Goal: Task Accomplishment & Management: Complete application form

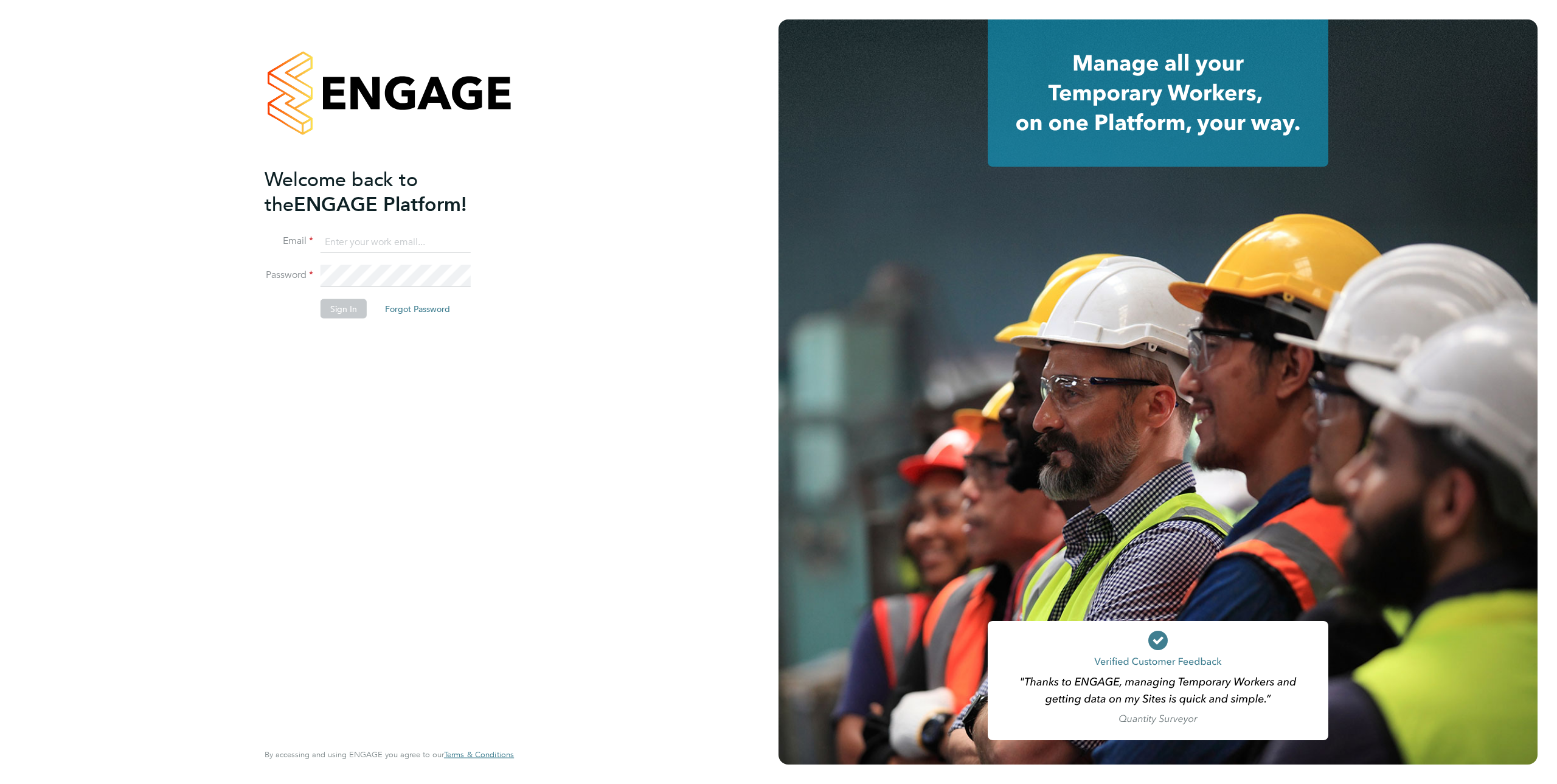
type input "[EMAIL_ADDRESS][DOMAIN_NAME]"
click at [346, 310] on button "Sign In" at bounding box center [344, 309] width 46 height 20
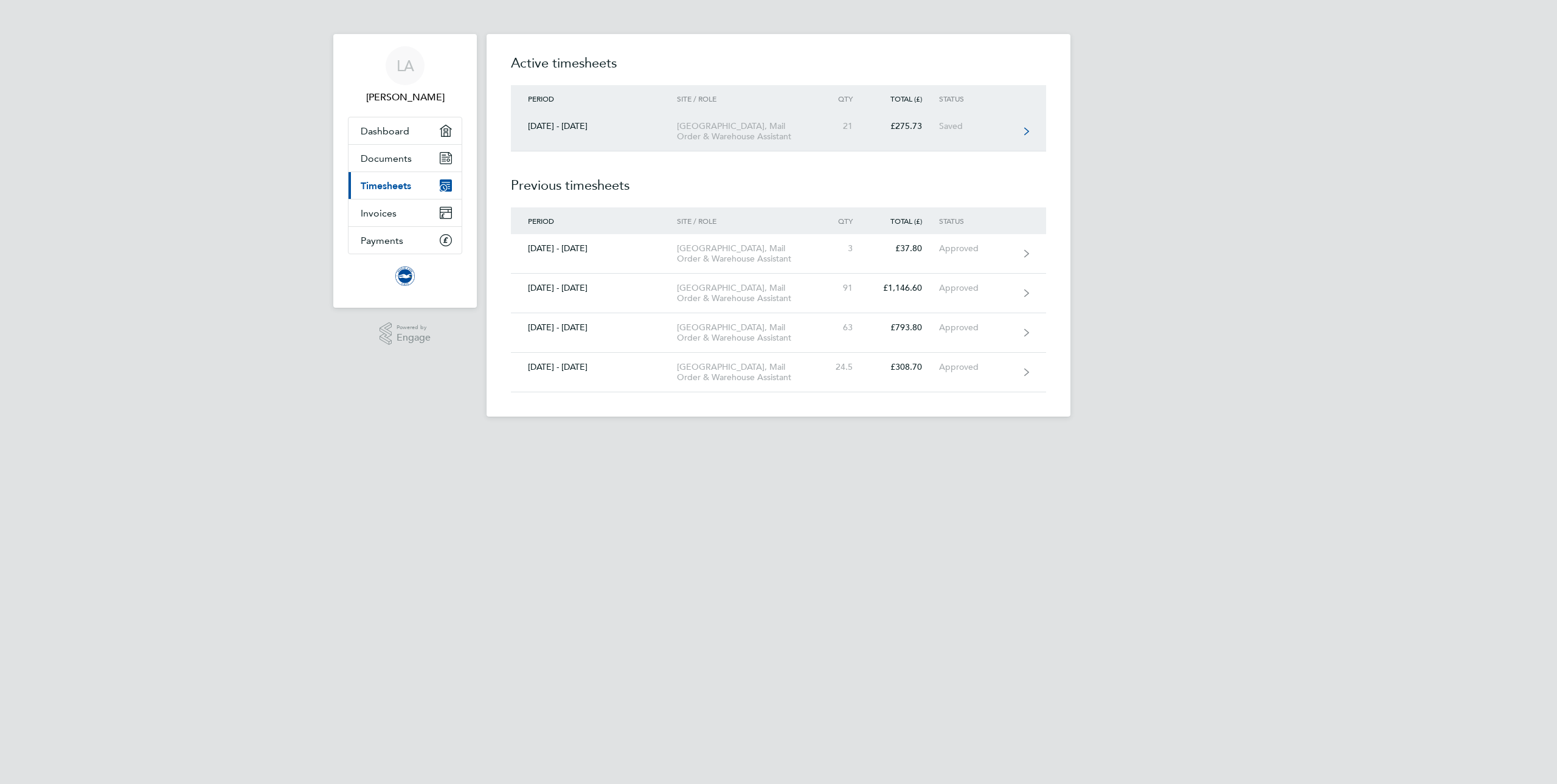
click at [590, 142] on link "[DATE] - [DATE] [GEOGRAPHIC_DATA], Mail Order & Warehouse Assistant 21 £275.73 …" at bounding box center [778, 132] width 535 height 40
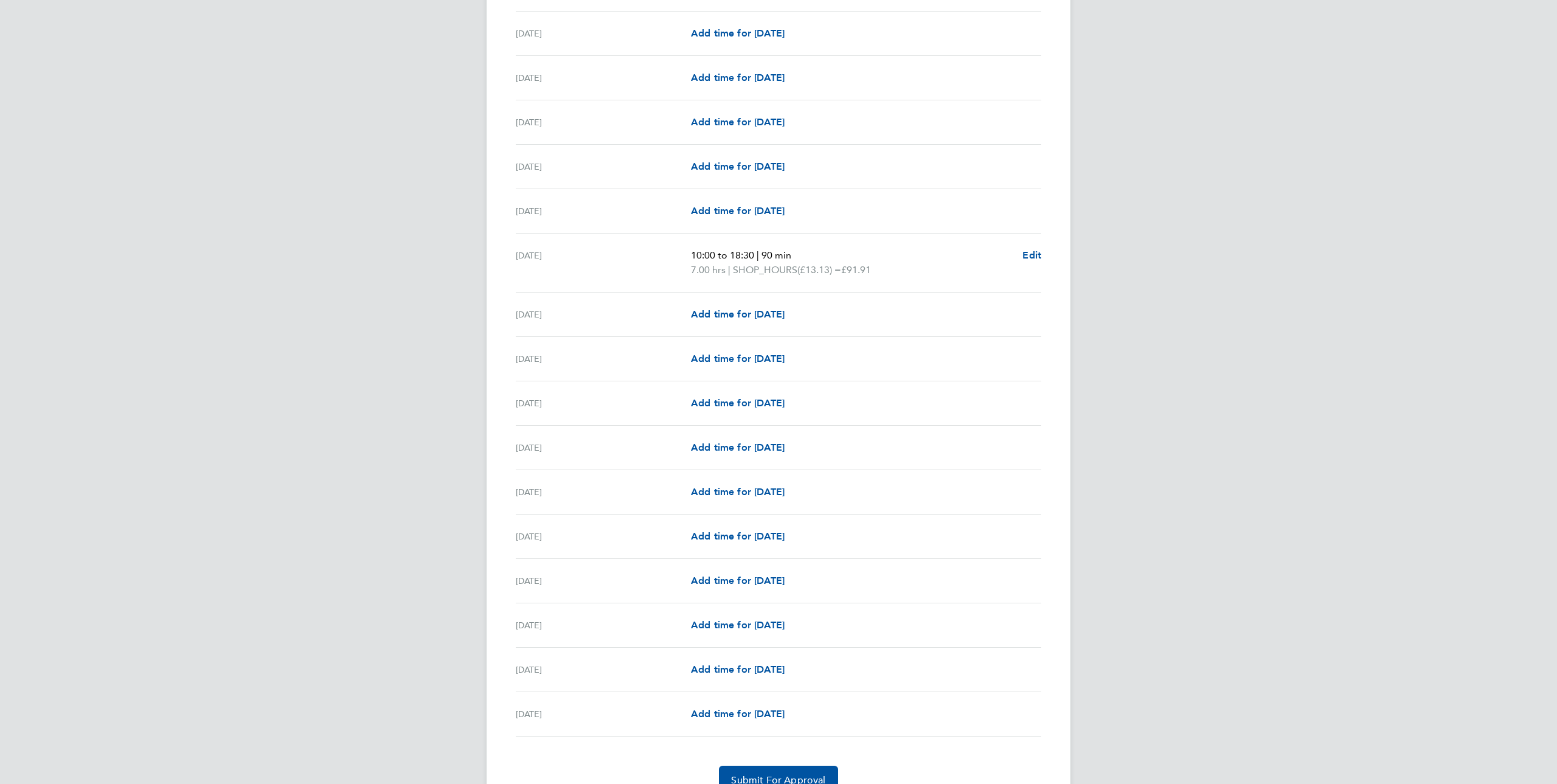
scroll to position [1047, 0]
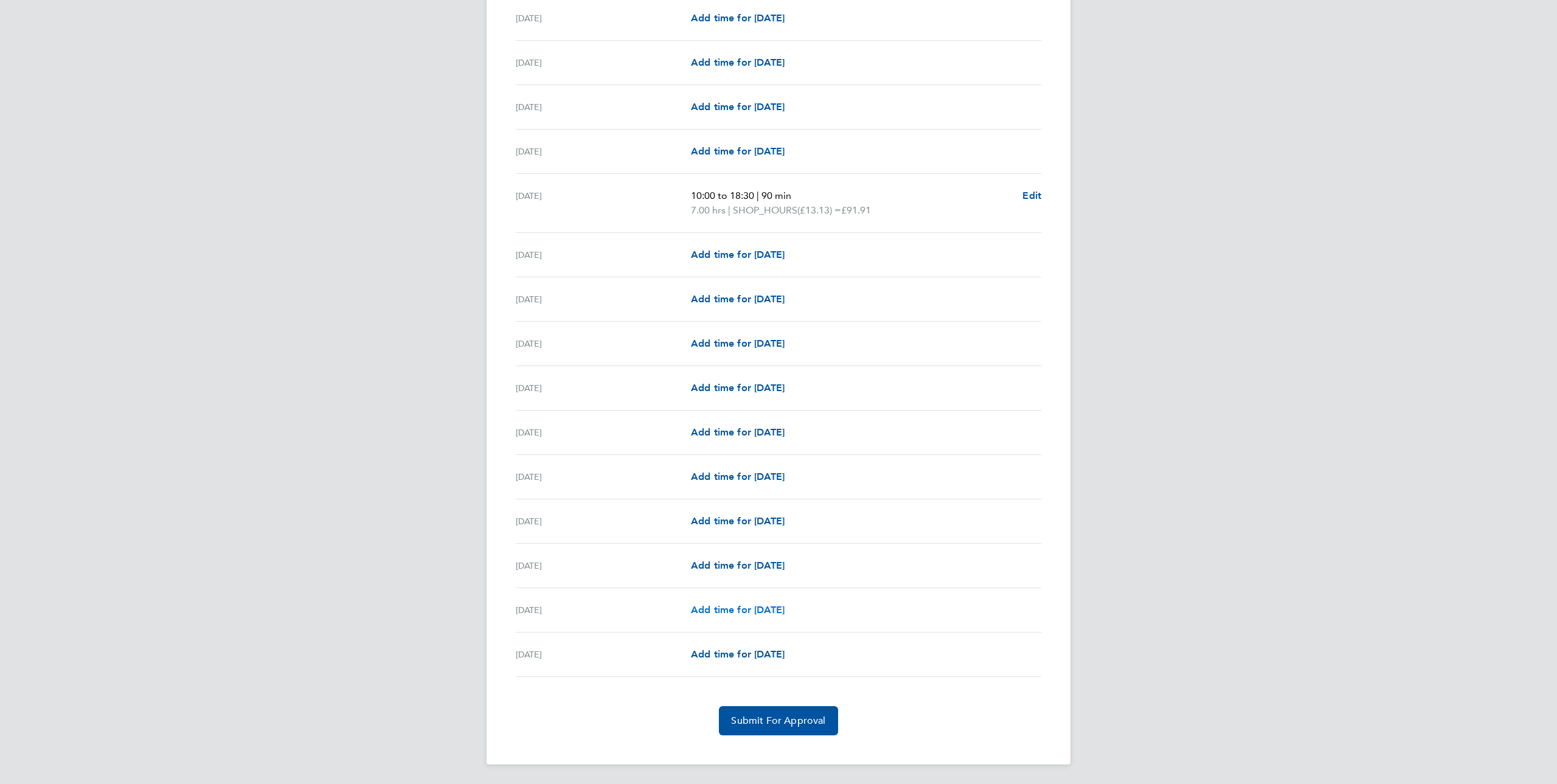
click at [749, 608] on span "Add time for [DATE]" at bounding box center [737, 609] width 94 height 12
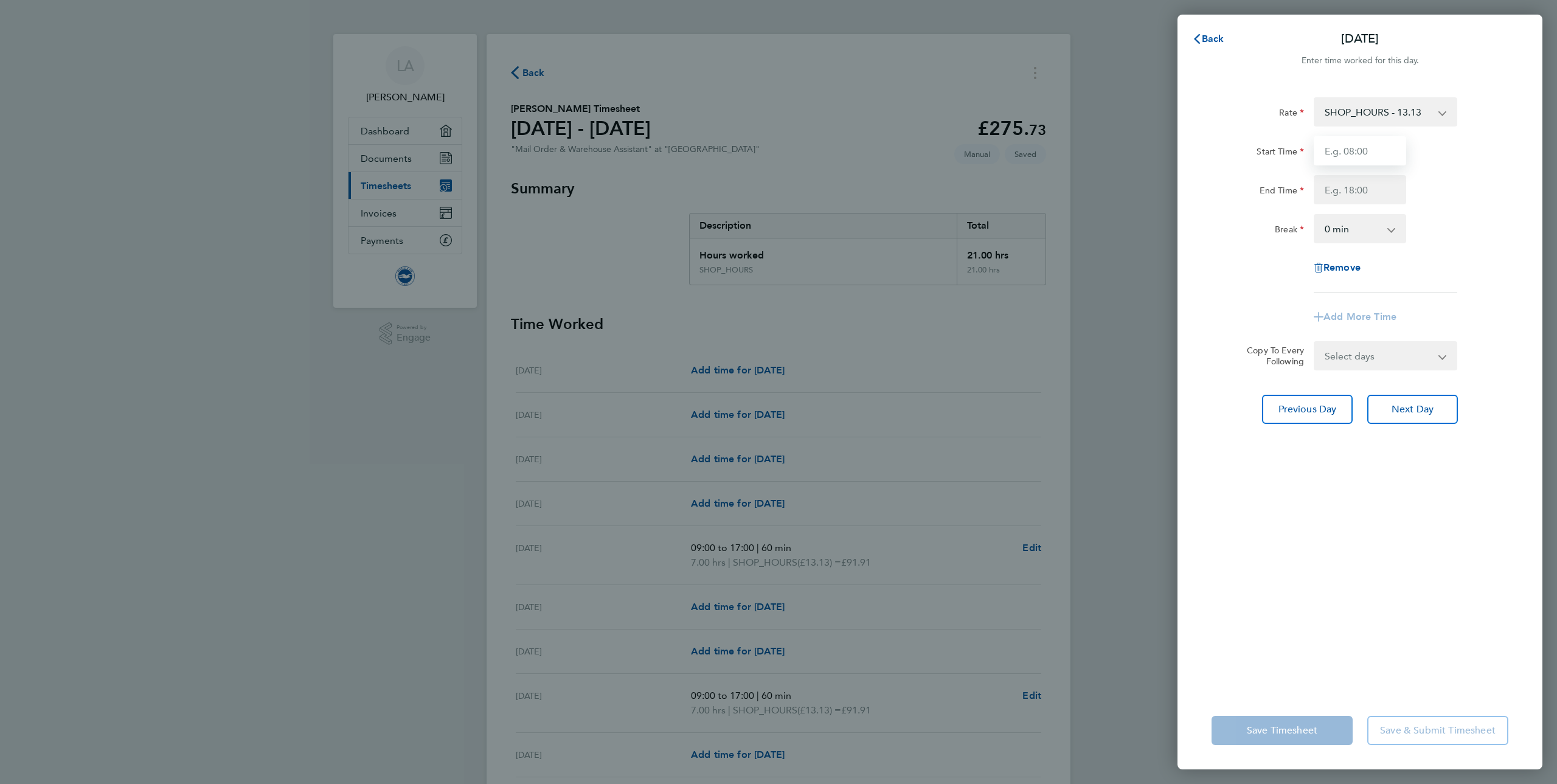
click at [1371, 152] on input "Start Time" at bounding box center [1361, 151] width 93 height 29
type input "09:00"
click at [1356, 188] on input "End Time" at bounding box center [1361, 190] width 93 height 29
type input "17:00"
click at [1383, 230] on select "0 min 15 min 30 min 45 min 60 min 75 min 90 min" at bounding box center [1352, 228] width 75 height 26
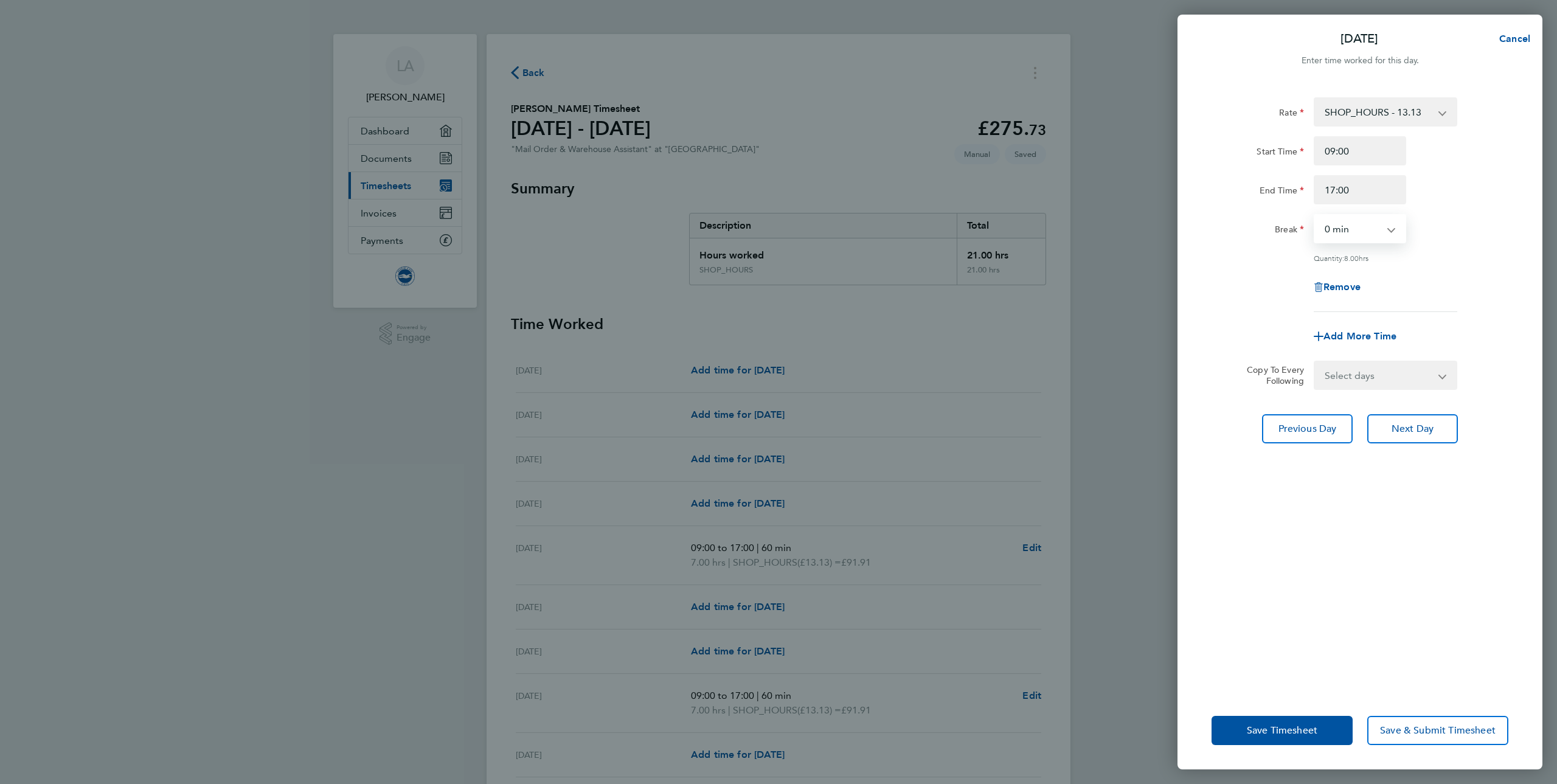
select select "60"
click at [1315, 215] on select "0 min 15 min 30 min 45 min 60 min 75 min 90 min" at bounding box center [1352, 228] width 75 height 26
click at [1287, 720] on button "Save Timesheet" at bounding box center [1282, 730] width 141 height 29
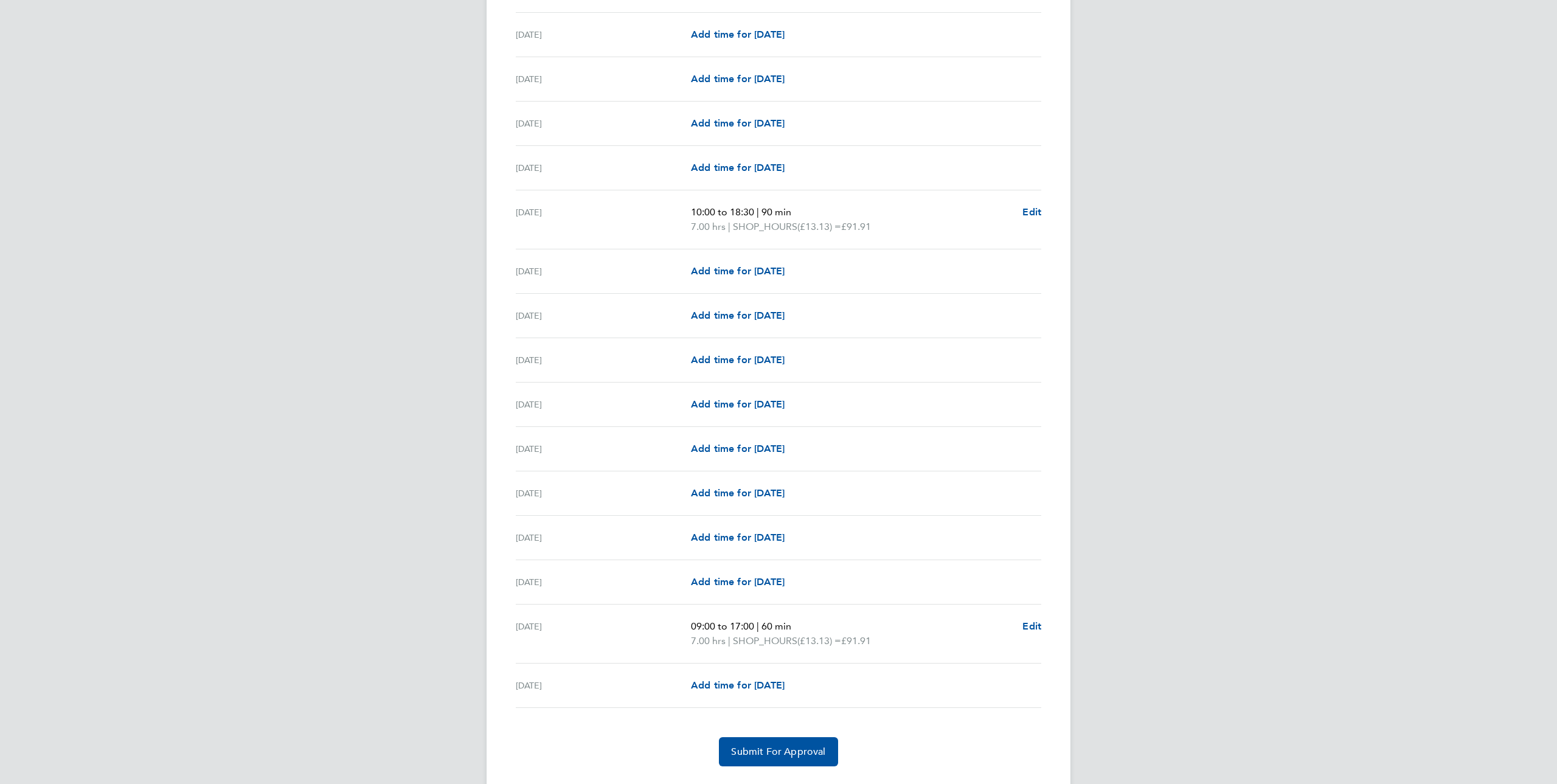
scroll to position [1074, 0]
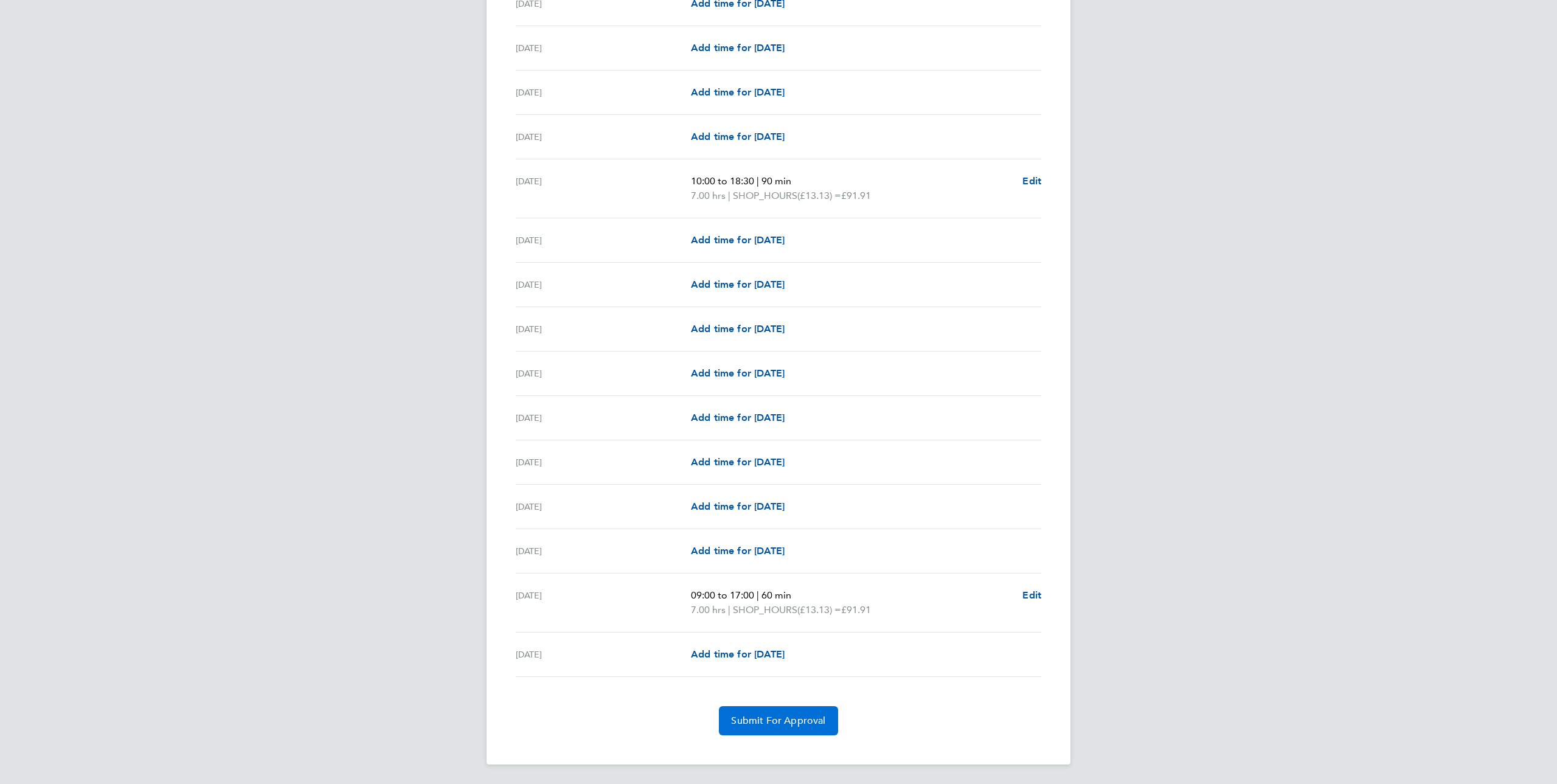
click at [774, 721] on span "Submit For Approval" at bounding box center [778, 720] width 94 height 12
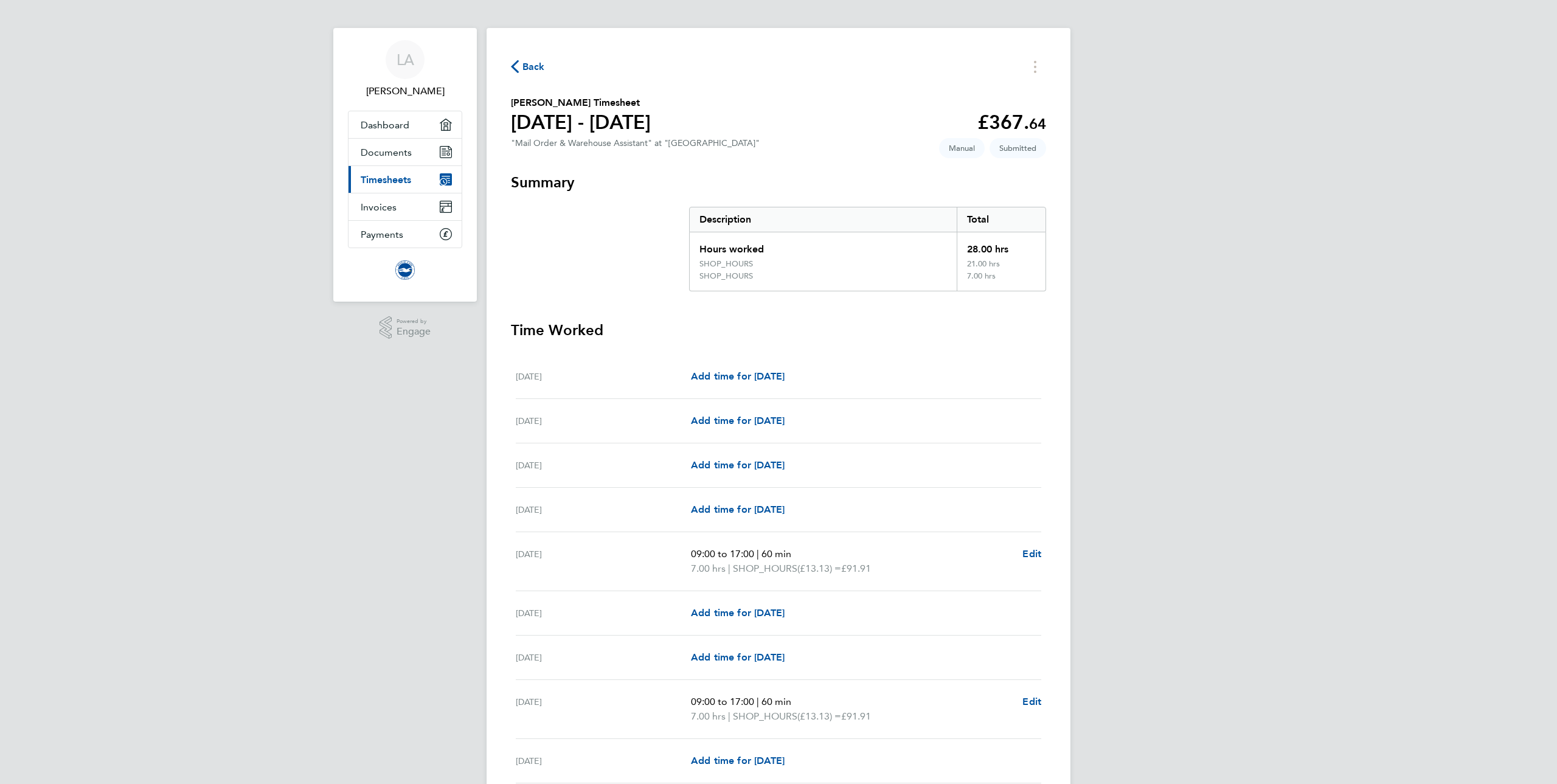
scroll to position [0, 0]
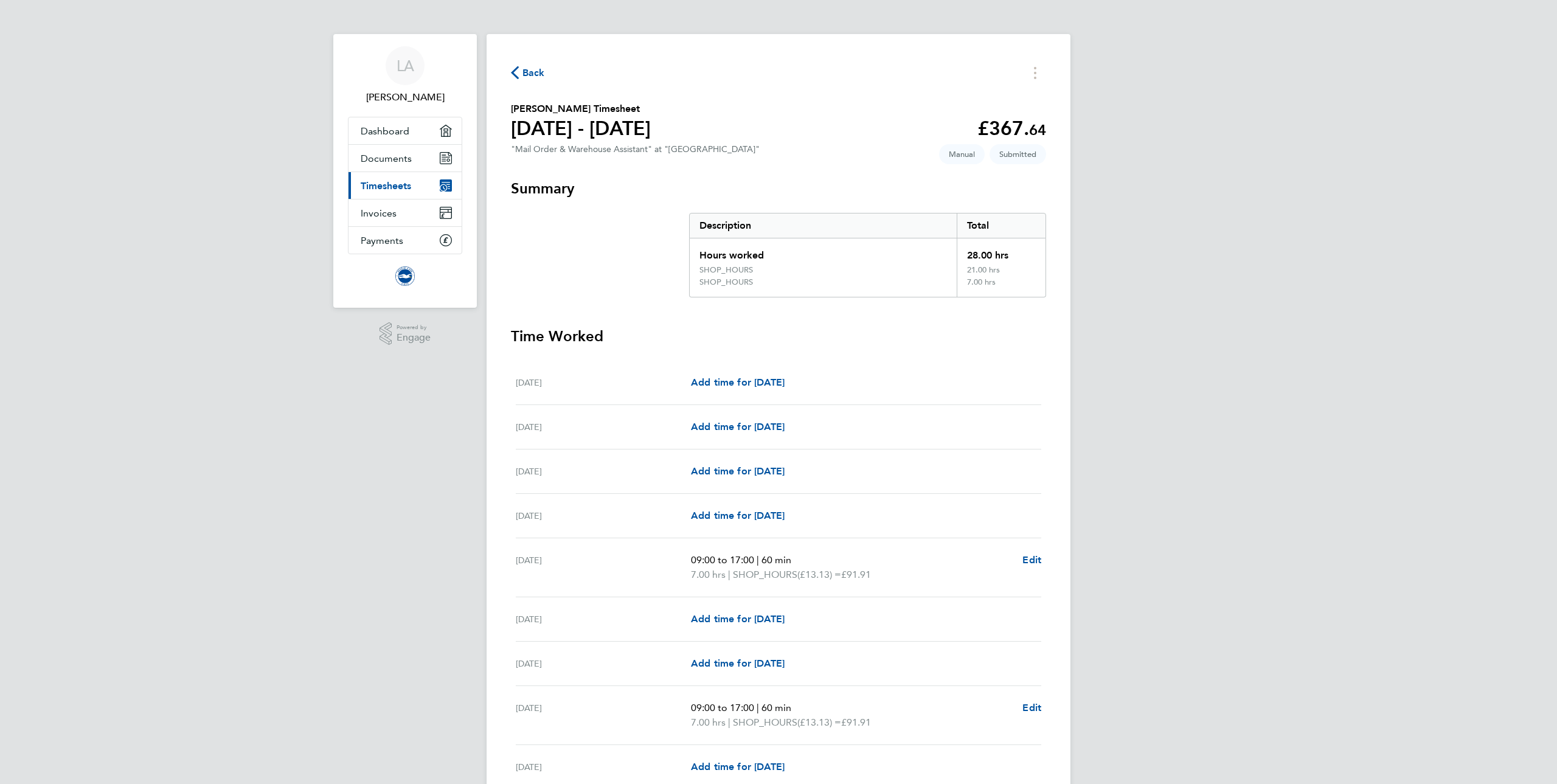
click at [409, 186] on span "Timesheets" at bounding box center [386, 185] width 51 height 12
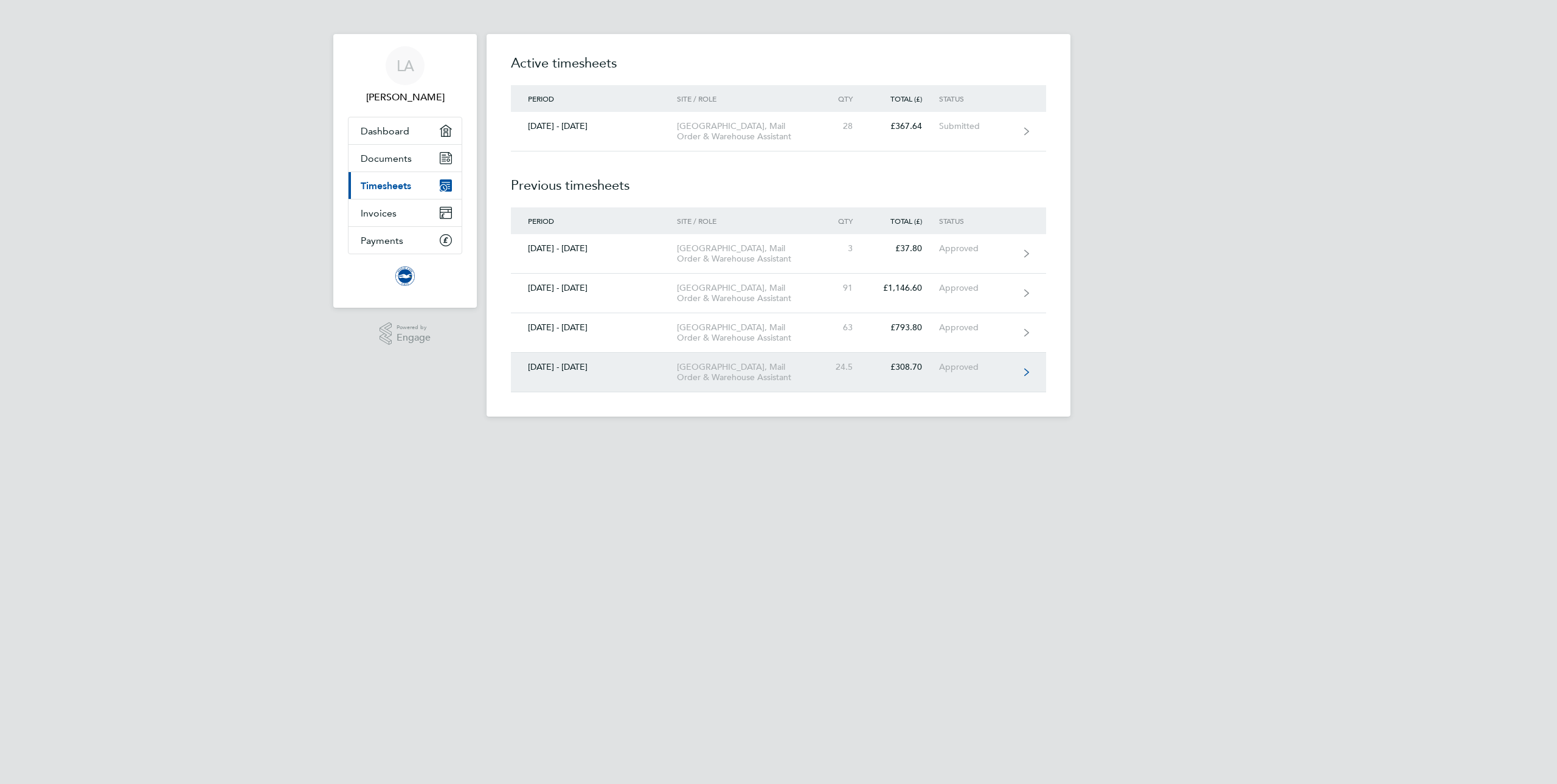
click at [849, 392] on link "[DATE] - [DATE] [GEOGRAPHIC_DATA], Mail Order & Warehouse Assistant 24.5 £308.7…" at bounding box center [778, 373] width 535 height 40
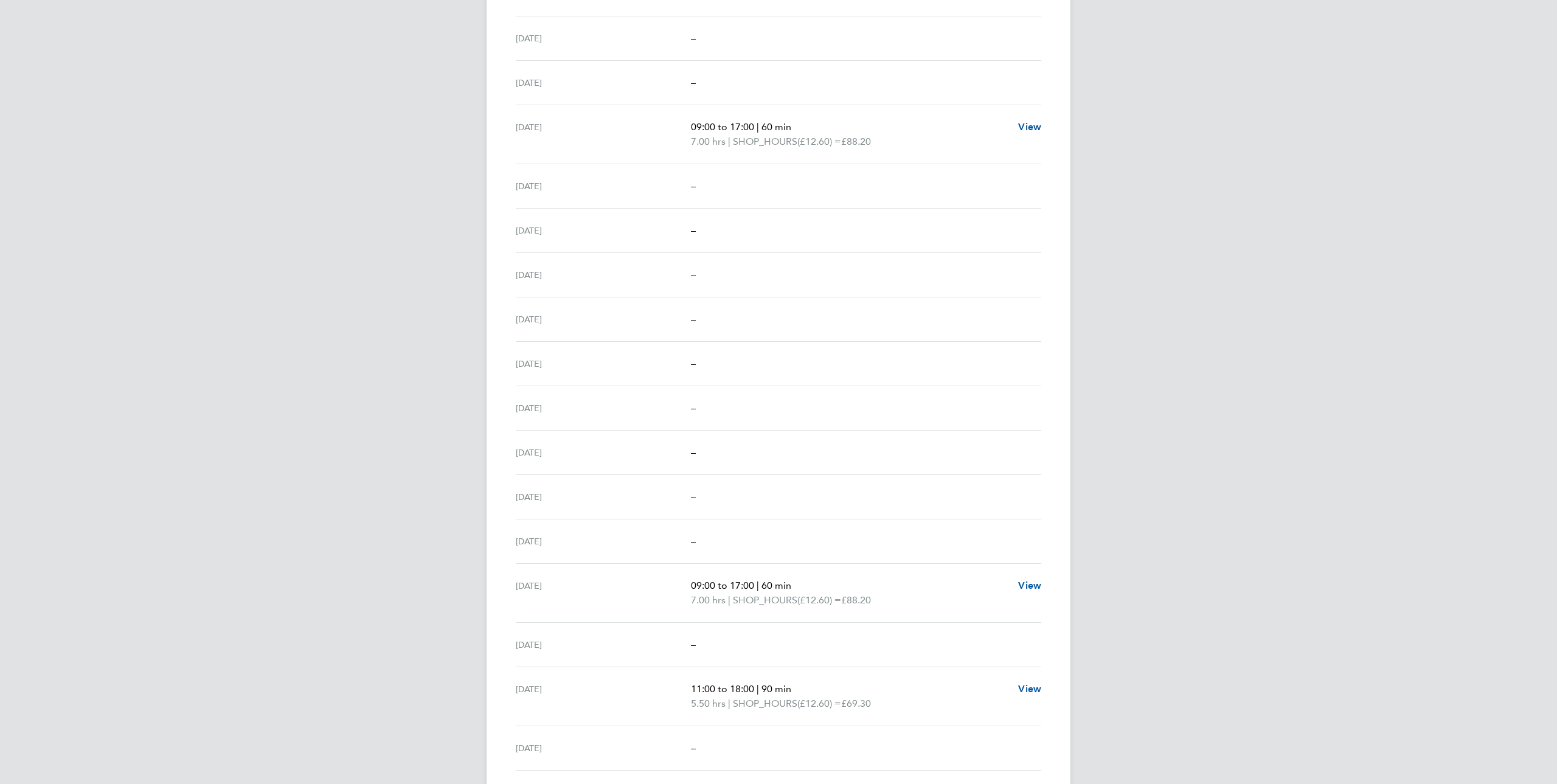
scroll to position [680, 0]
